Goal: Task Accomplishment & Management: Complete application form

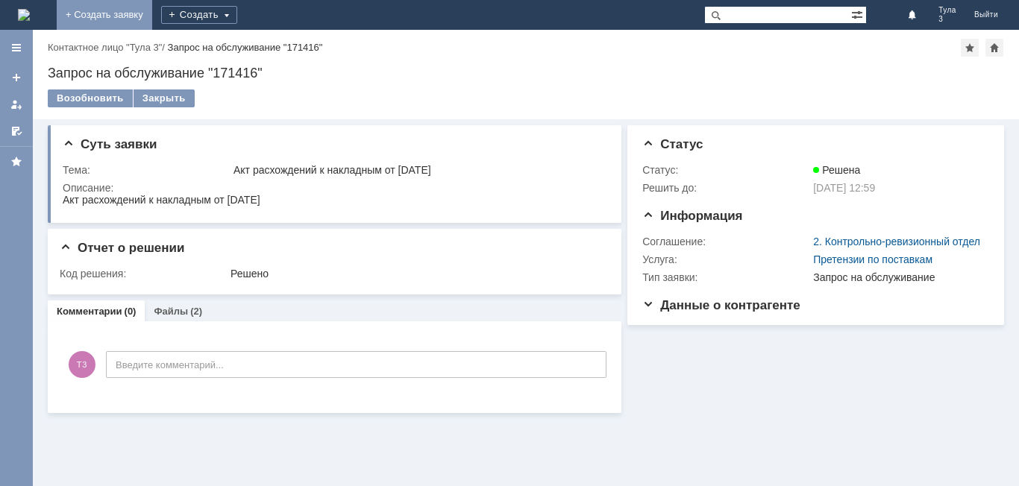
click at [152, 15] on link "+ Создать заявку" at bounding box center [104, 15] width 95 height 30
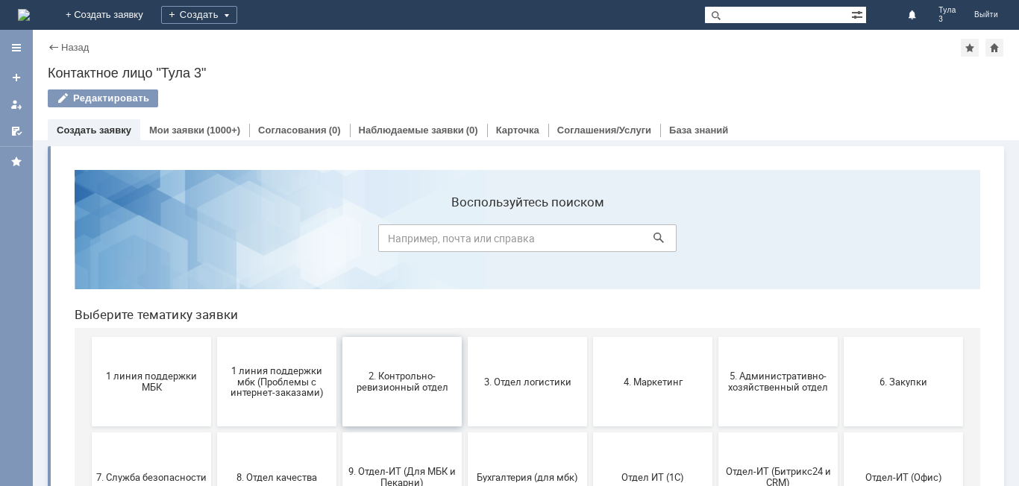
scroll to position [75, 0]
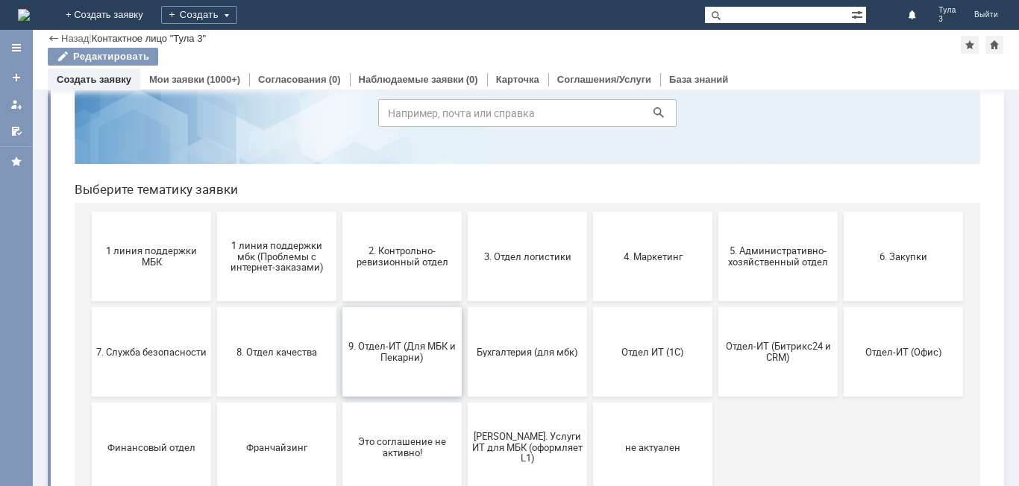
click at [419, 370] on button "9. Отдел-ИТ (Для МБК и Пекарни)" at bounding box center [401, 352] width 119 height 90
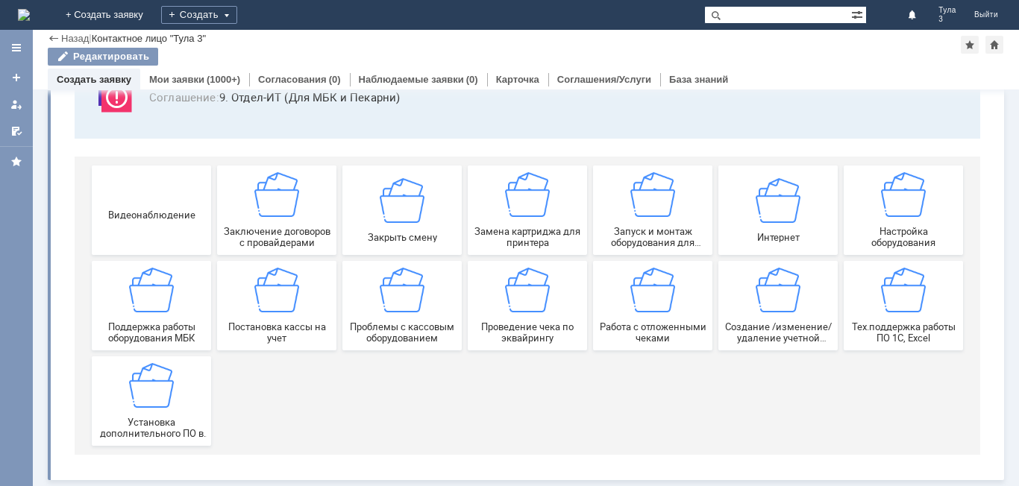
scroll to position [124, 0]
click at [643, 330] on span "Работа с отложенными чеками" at bounding box center [653, 333] width 110 height 22
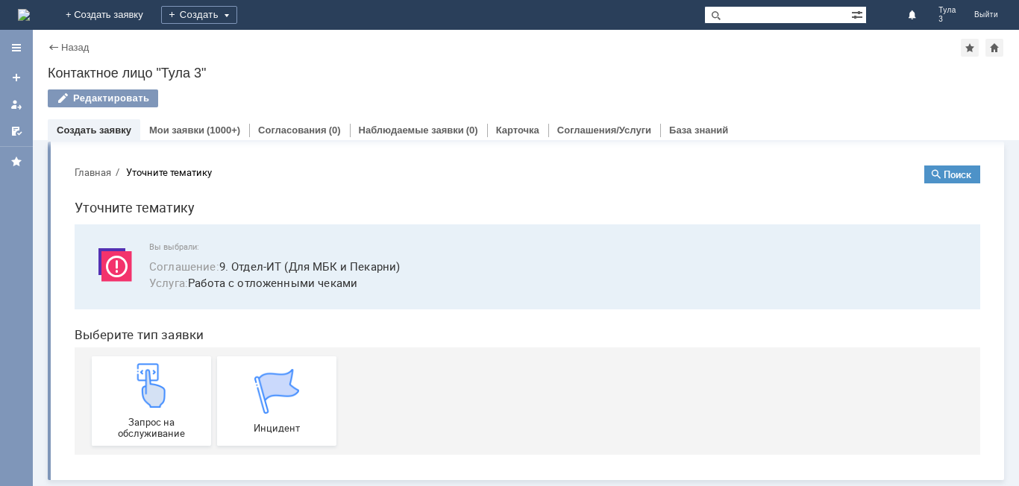
scroll to position [0, 0]
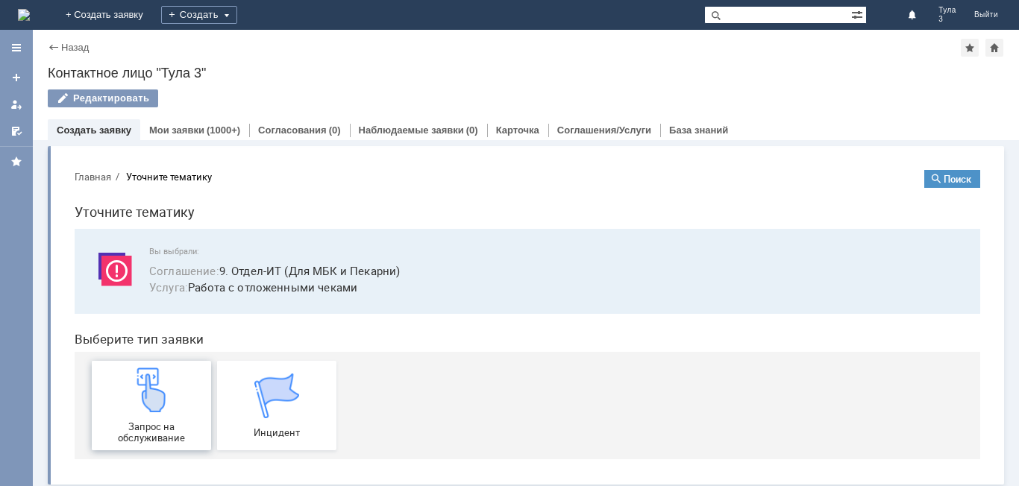
click at [173, 414] on div "Запрос на обслуживание" at bounding box center [151, 406] width 110 height 76
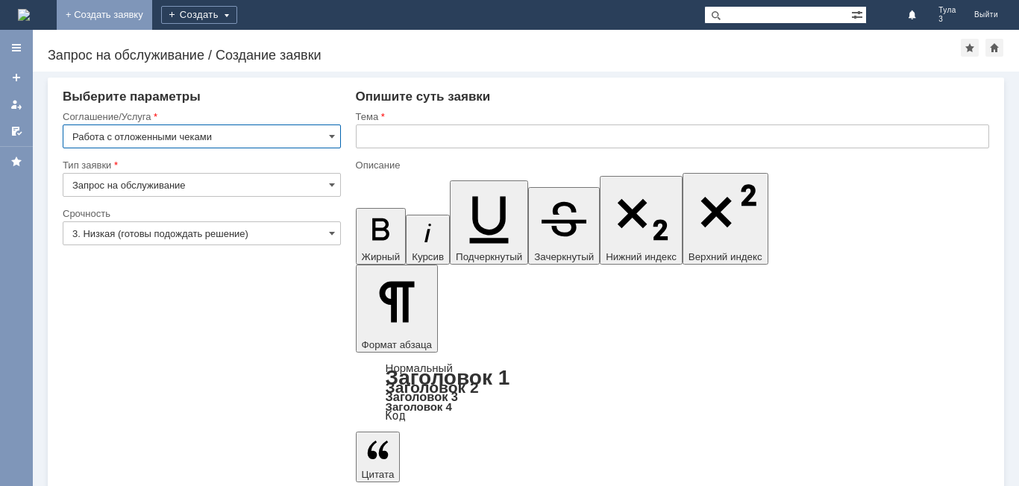
click at [152, 16] on link "+ Создать заявку" at bounding box center [104, 15] width 95 height 30
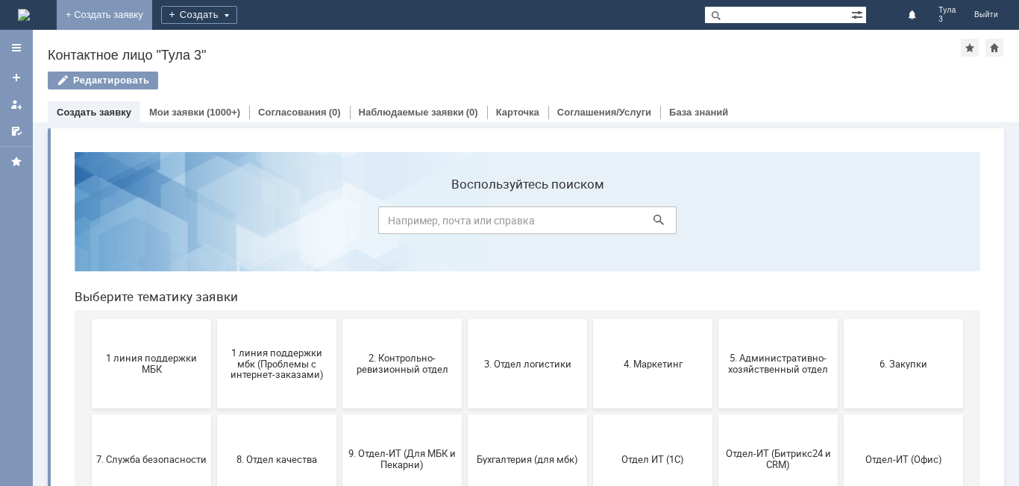
click at [152, 19] on link "+ Создать заявку" at bounding box center [104, 15] width 95 height 30
click at [448, 451] on span "9. Отдел-ИТ (Для МБК и Пекарни)" at bounding box center [402, 459] width 110 height 22
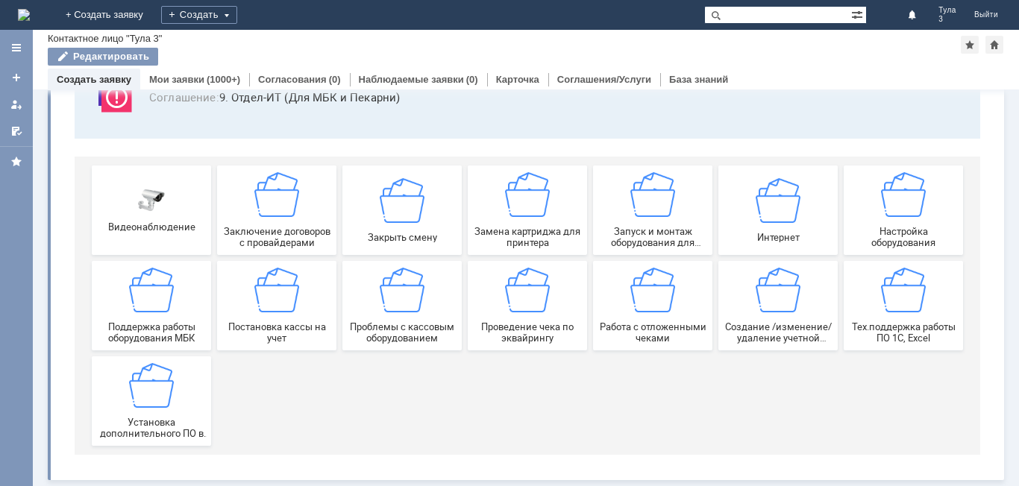
scroll to position [124, 0]
click at [621, 312] on div "Работа с отложенными чеками" at bounding box center [653, 306] width 110 height 76
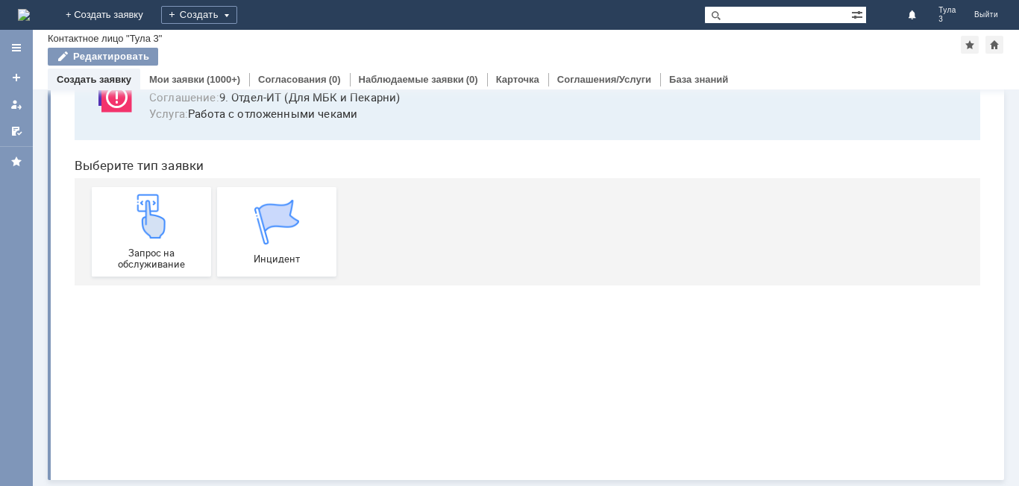
scroll to position [0, 0]
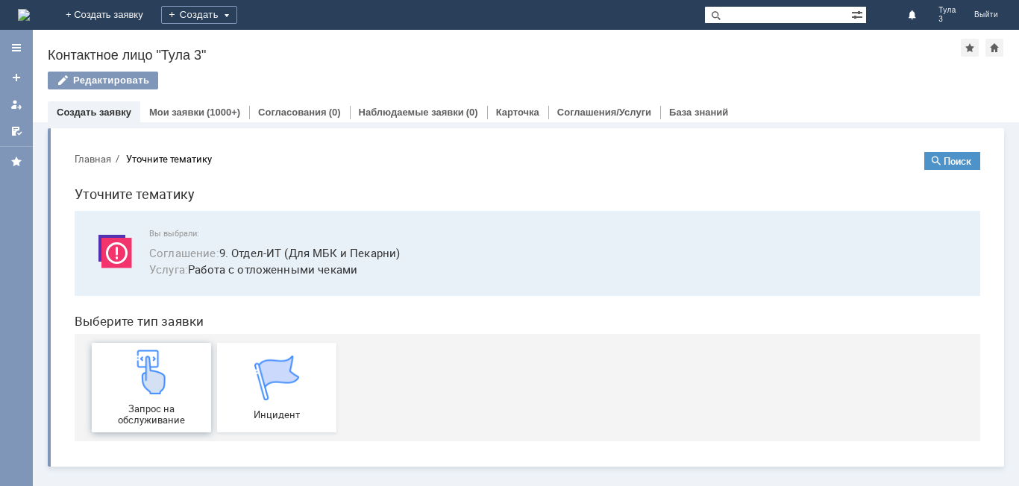
click at [180, 389] on div "Запрос на обслуживание" at bounding box center [151, 388] width 110 height 76
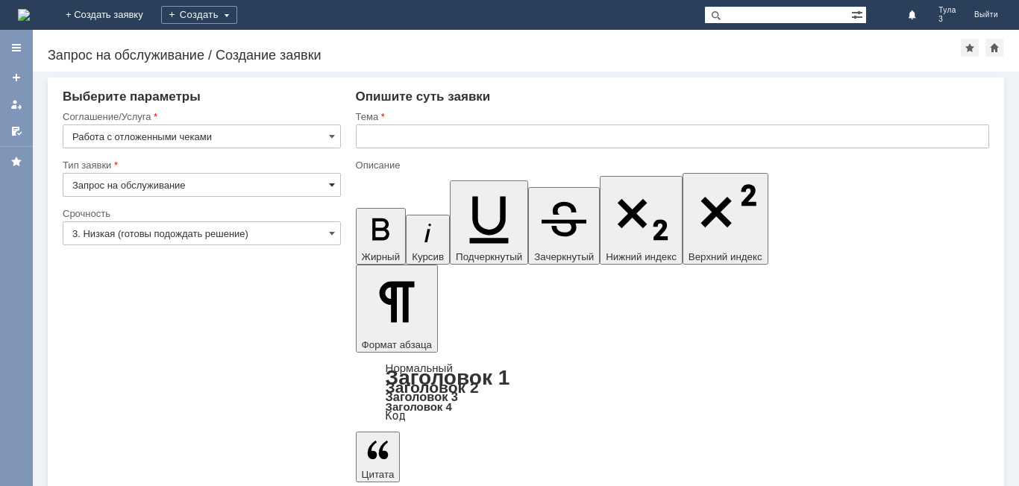
click at [333, 185] on span at bounding box center [332, 185] width 6 height 12
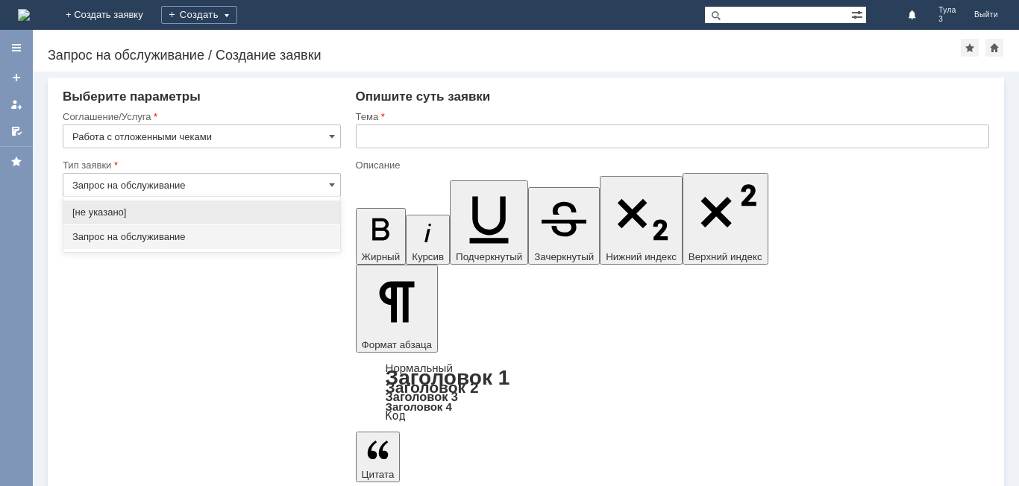
click at [370, 134] on input "text" at bounding box center [672, 137] width 633 height 24
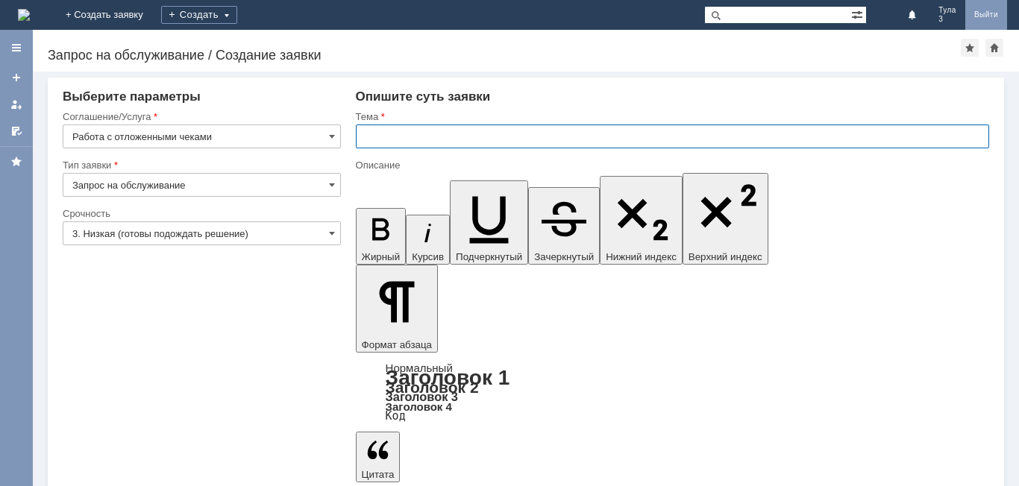
type input "Запрос на обслуживание"
type input "уДАЛИТЬ ОТЛОЖЕННЫЙ ЧЕК ОТ 12.08.2025"
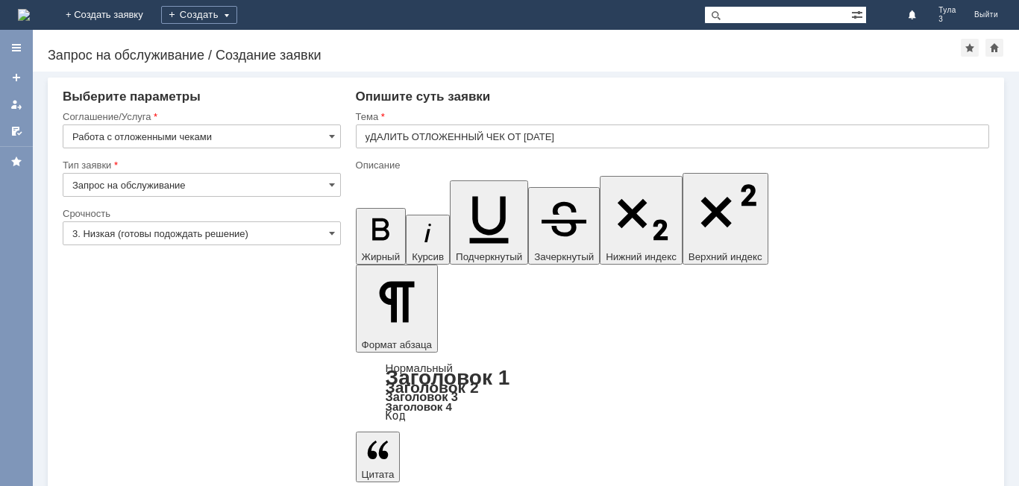
click at [569, 95] on div "Опишите суть заявки" at bounding box center [672, 97] width 633 height 15
click at [574, 136] on input "уДАЛИТЬ ОТЛОЖЕННЫЙ ЧЕК ОТ 12.08.2025" at bounding box center [672, 137] width 633 height 24
drag, startPoint x: 544, startPoint y: 84, endPoint x: 543, endPoint y: 91, distance: 7.5
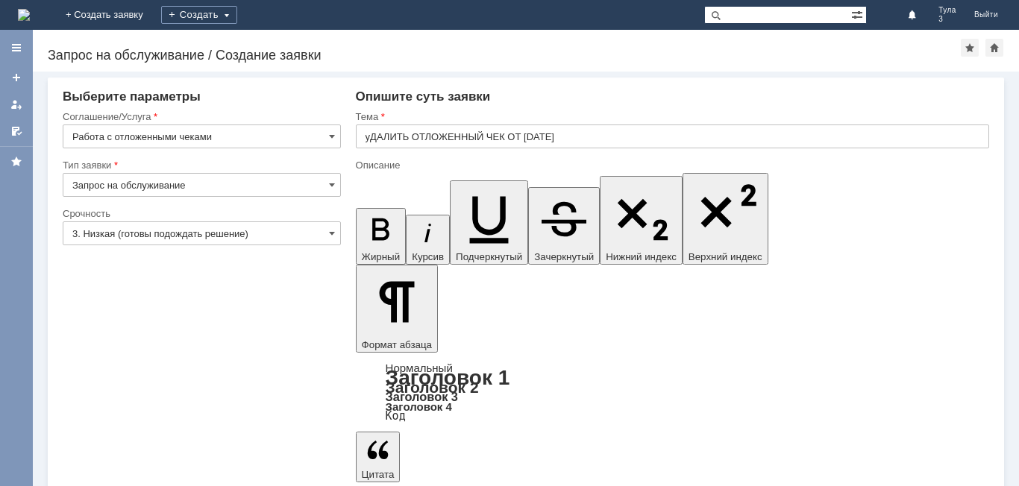
scroll to position [424, 5]
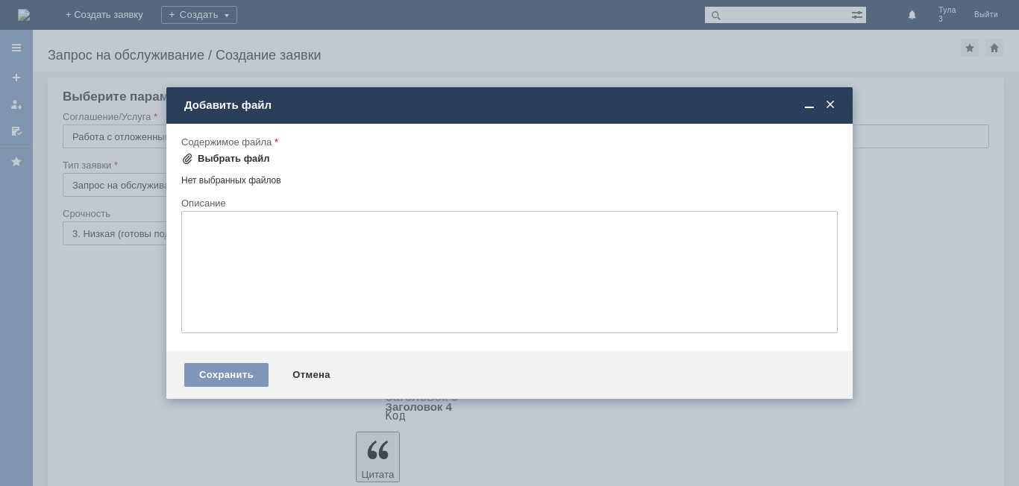
click at [233, 159] on div "Выбрать файл" at bounding box center [234, 159] width 72 height 12
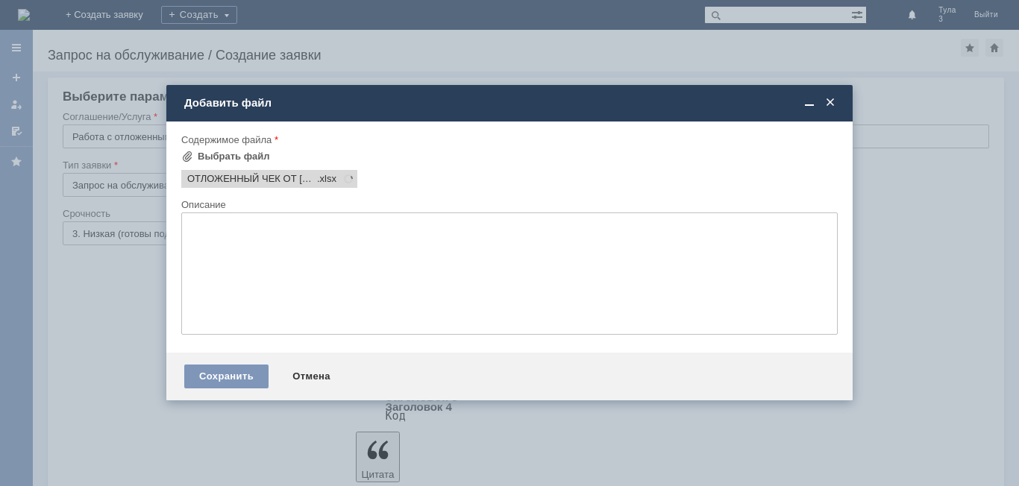
scroll to position [0, 0]
click at [220, 373] on div "Сохранить" at bounding box center [226, 377] width 84 height 24
